Goal: Check status: Check status

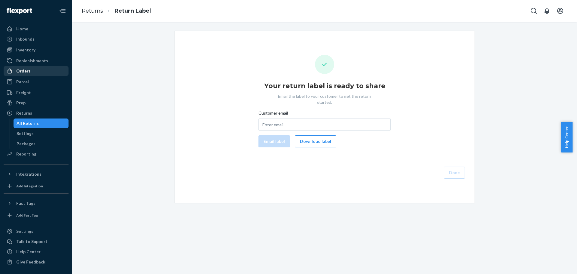
click at [30, 70] on div "Orders" at bounding box center [36, 71] width 64 height 8
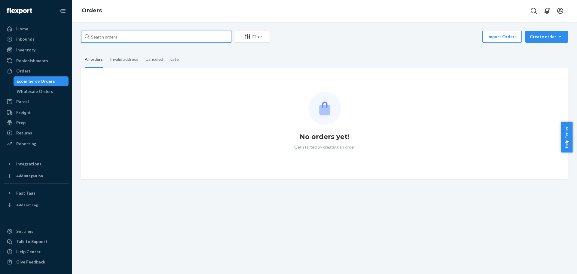
click at [123, 35] on input "text" at bounding box center [156, 37] width 150 height 12
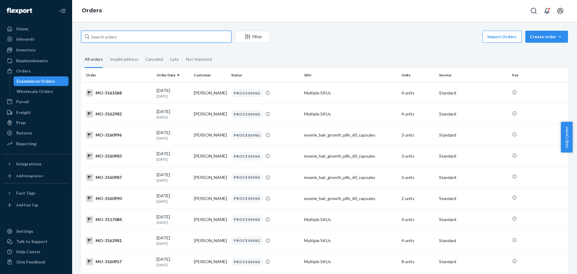
paste input "3111110"
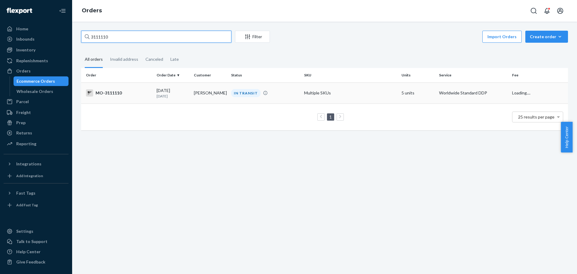
type input "3111110"
click at [119, 94] on div "MO-3111110" at bounding box center [119, 92] width 66 height 7
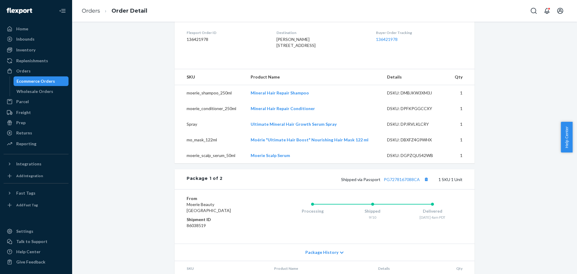
scroll to position [270, 0]
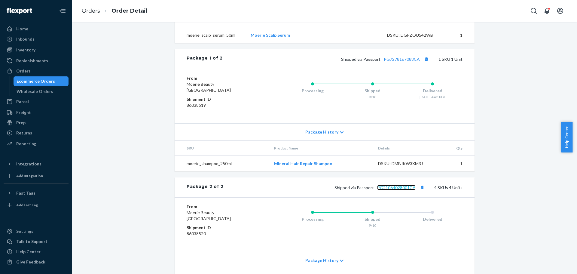
click at [400, 190] on link "PG21064028001CA" at bounding box center [396, 187] width 38 height 5
click at [35, 69] on div "Orders" at bounding box center [36, 71] width 64 height 8
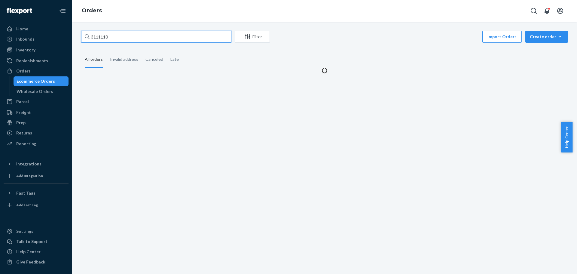
click at [120, 37] on input "3111110" at bounding box center [156, 37] width 150 height 12
paste input "#RYCCPVWOXL"
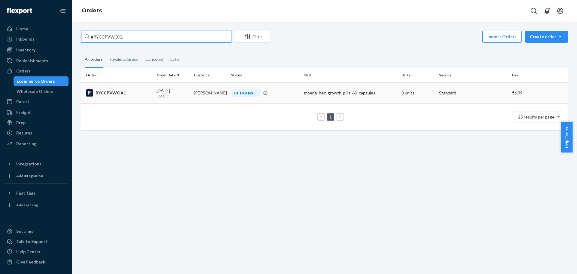
type input "#RYCCPVWOXL"
click at [105, 92] on div "RYCCPVWOXL" at bounding box center [119, 92] width 66 height 7
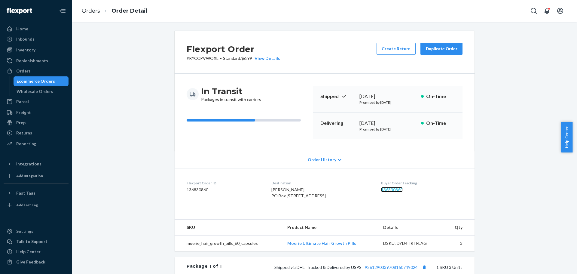
click at [400, 190] on link "136830860" at bounding box center [392, 189] width 22 height 5
